Goal: Obtain resource: Download file/media

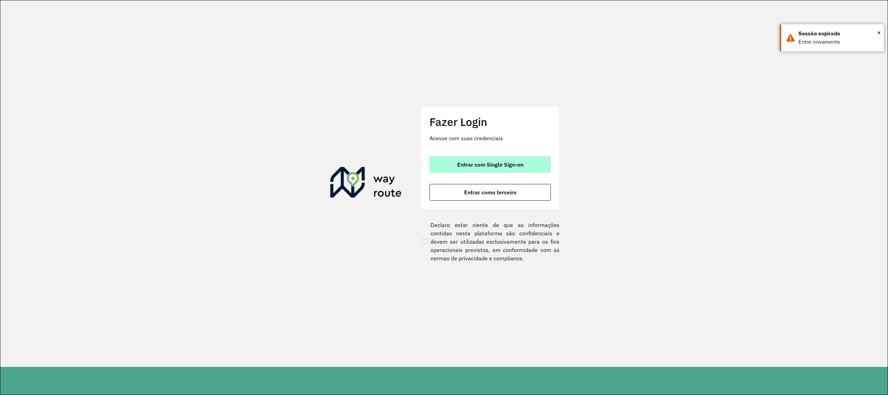
click at [490, 158] on button "Entrar com Single Sign-on" at bounding box center [489, 164] width 121 height 17
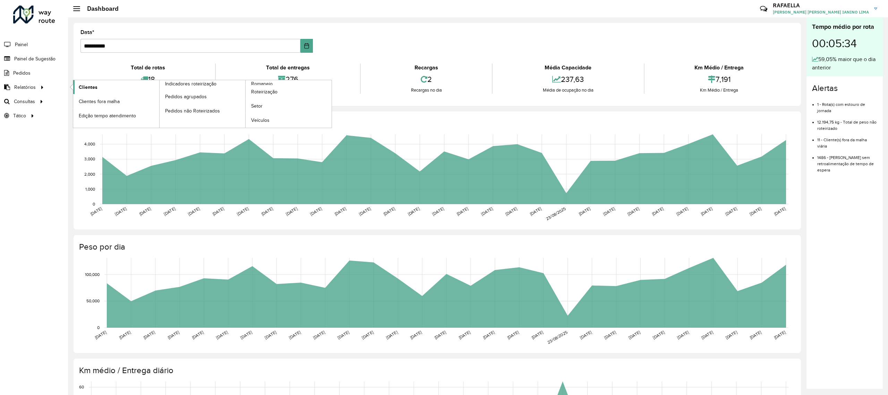
click at [91, 91] on link "Clientes" at bounding box center [116, 87] width 86 height 14
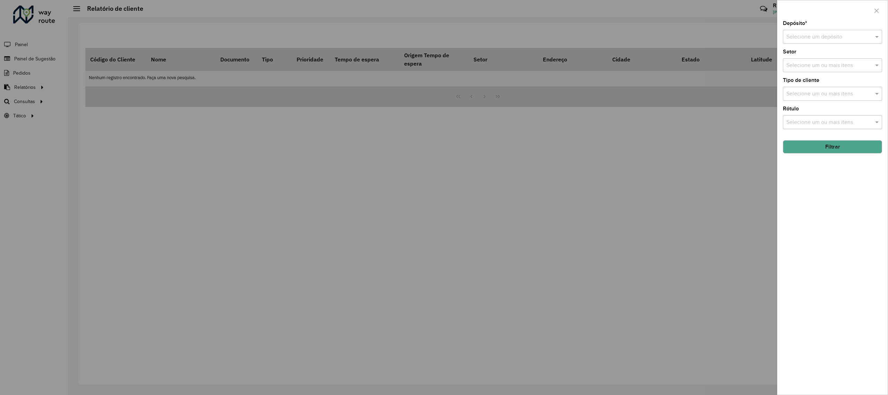
click at [841, 37] on input "text" at bounding box center [825, 37] width 78 height 8
click at [832, 58] on div "CDD Alfenas" at bounding box center [832, 57] width 98 height 12
click at [816, 147] on button "Filtrar" at bounding box center [832, 146] width 99 height 13
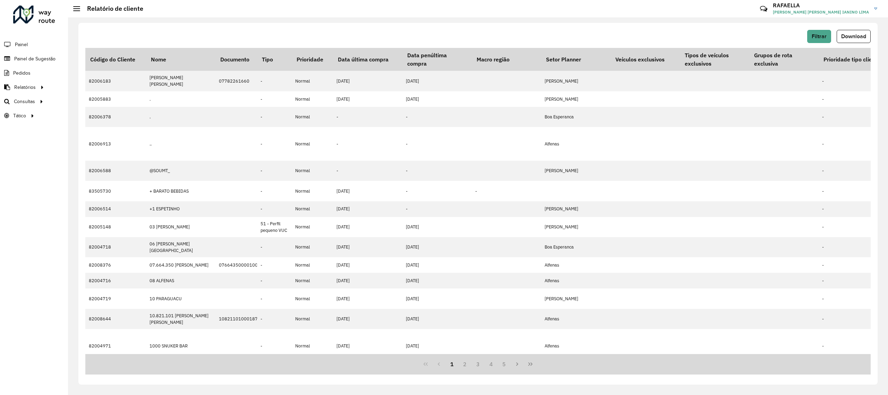
scroll to position [0, 1094]
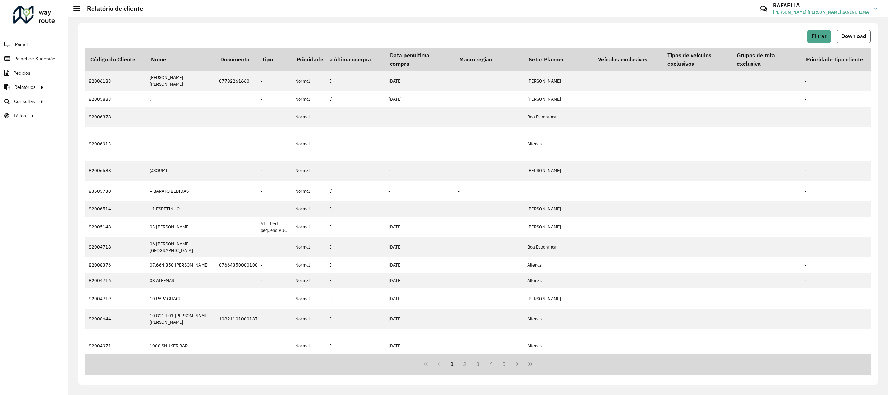
click at [859, 33] on span "Download" at bounding box center [853, 36] width 25 height 6
